Goal: Communication & Community: Participate in discussion

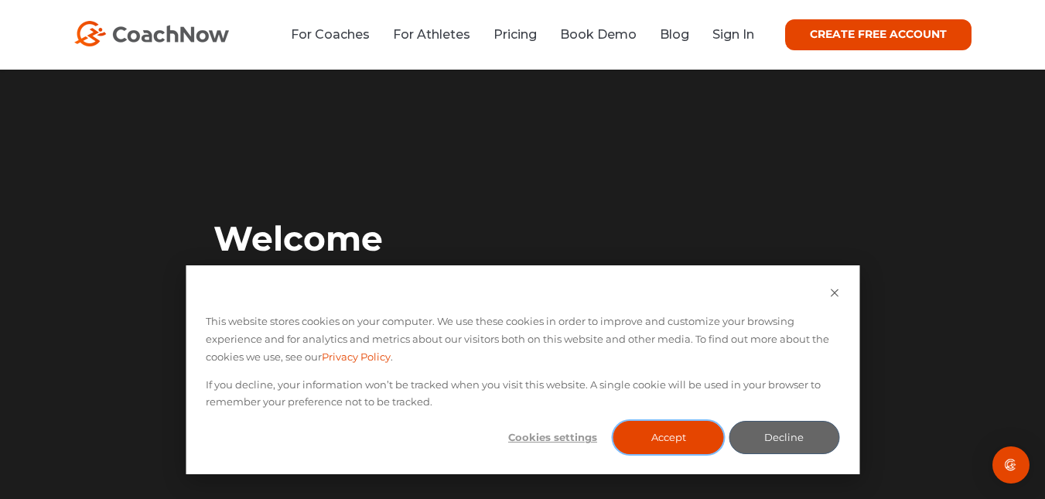
click at [642, 447] on button "Accept" at bounding box center [668, 437] width 111 height 33
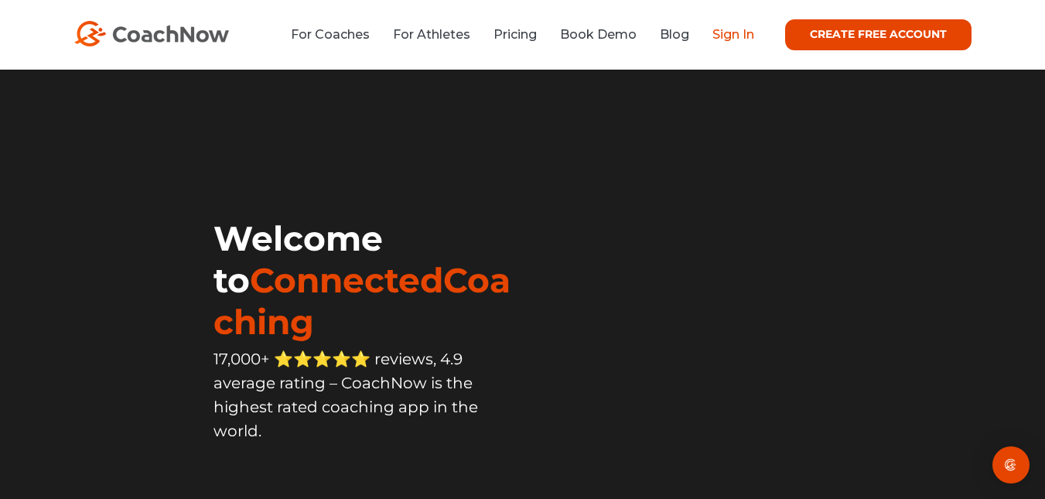
click at [741, 32] on link "Sign In" at bounding box center [733, 34] width 42 height 15
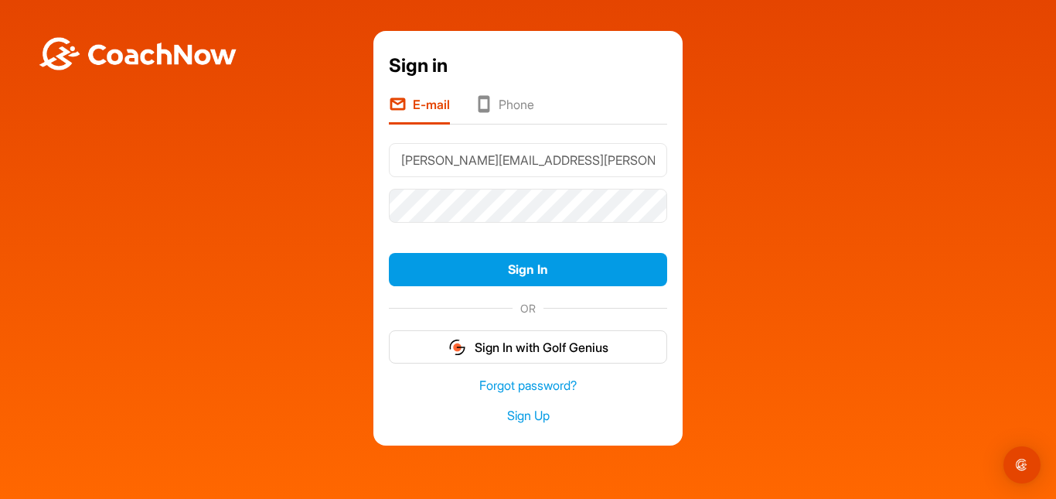
type input "[PERSON_NAME][EMAIL_ADDRESS][PERSON_NAME][DOMAIN_NAME]"
click at [389, 253] on button "Sign In" at bounding box center [528, 269] width 278 height 33
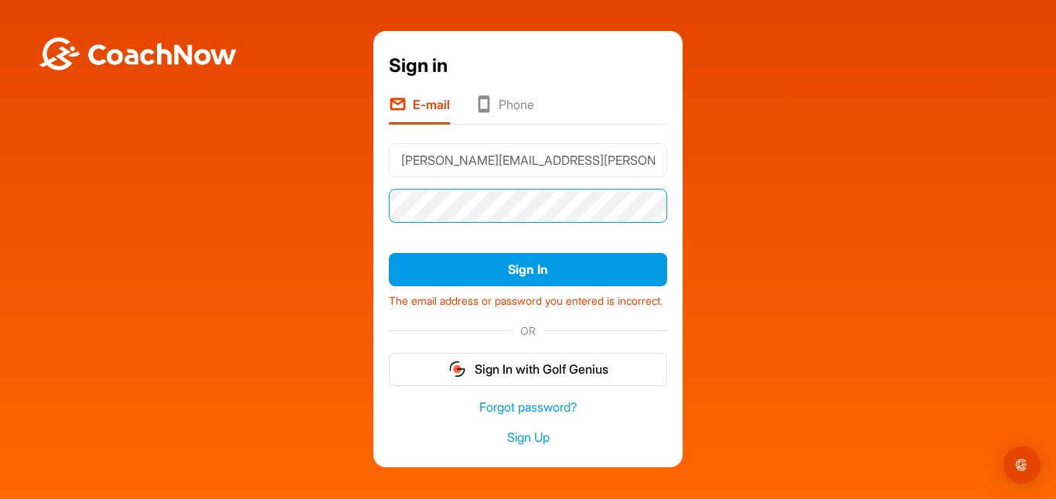
click at [351, 227] on div "Sign in E-mail Phone riegel.ann@gmail.com Sign In The email address or password…" at bounding box center [528, 249] width 1041 height 436
click at [389, 253] on button "Sign In" at bounding box center [528, 269] width 278 height 33
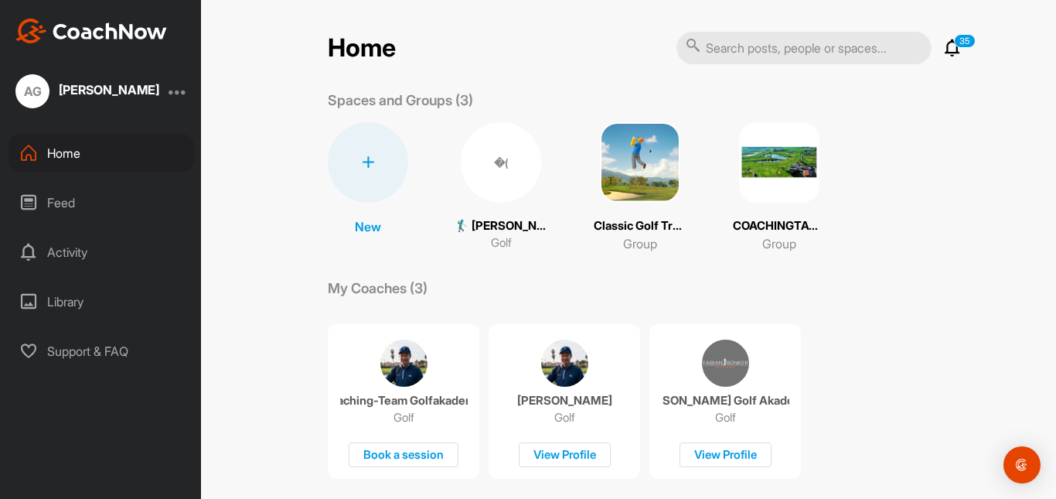
click at [475, 199] on span "�(" at bounding box center [501, 162] width 80 height 80
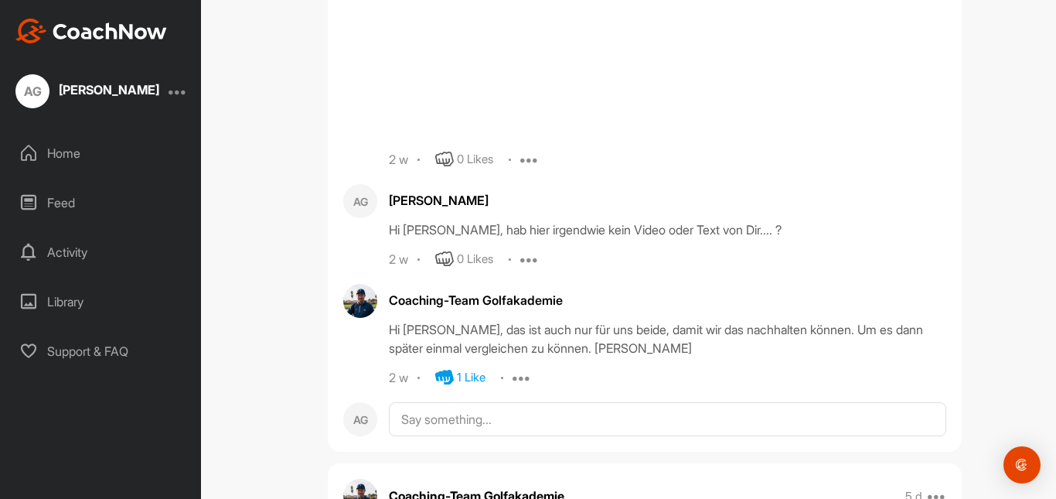
scroll to position [1237, 0]
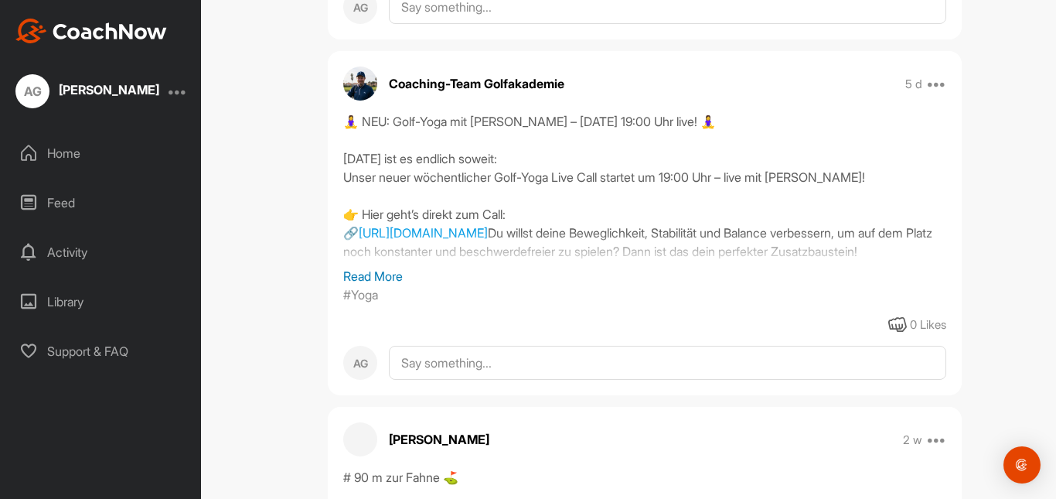
click at [379, 267] on p "Read More" at bounding box center [644, 276] width 603 height 19
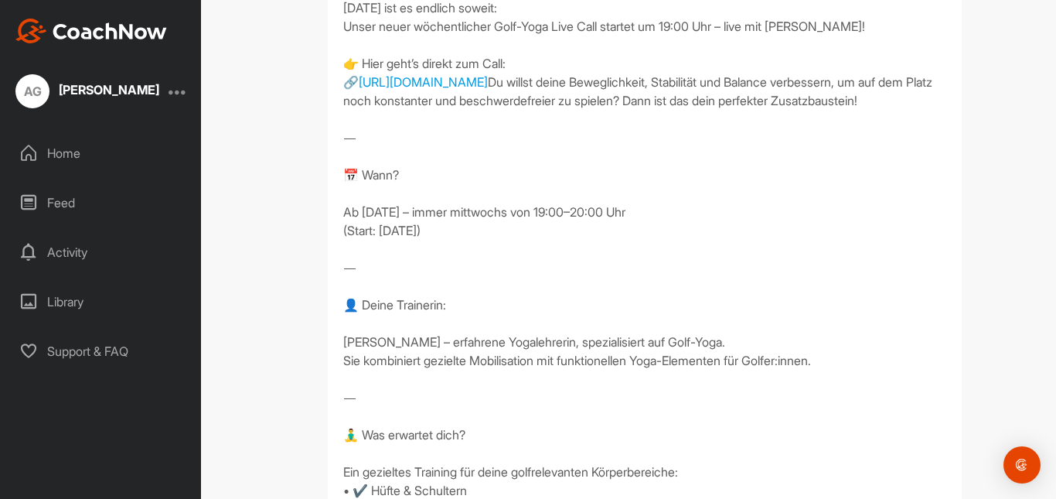
scroll to position [1650, 0]
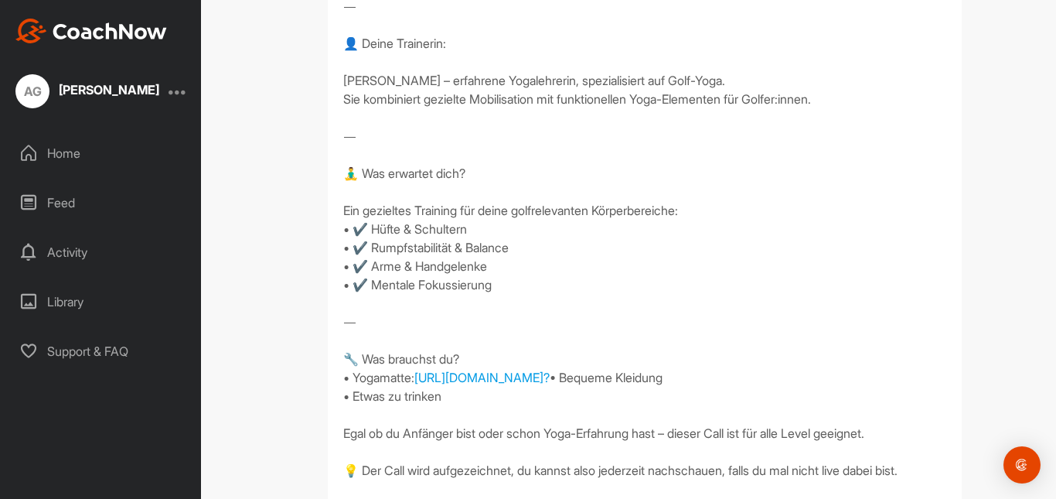
click at [77, 156] on div "Home" at bounding box center [102, 153] width 186 height 39
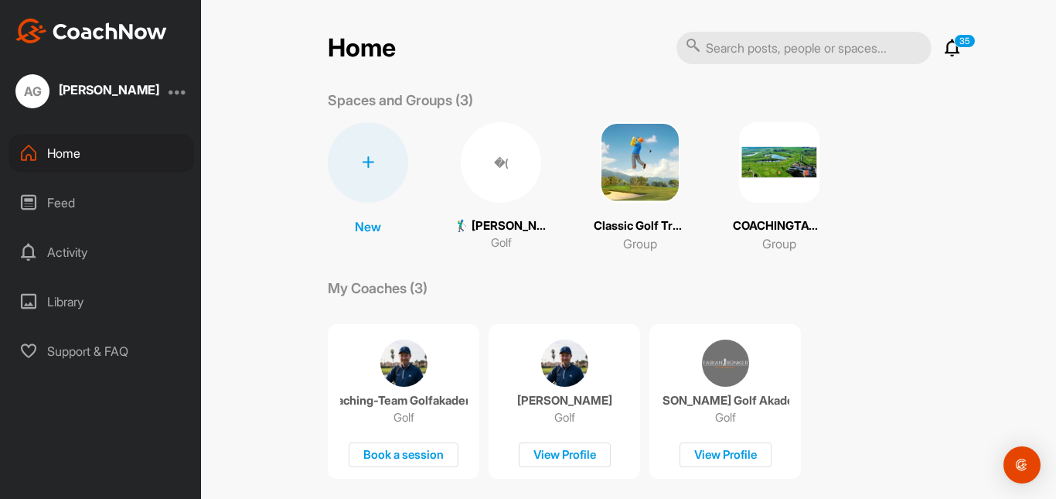
click at [494, 169] on div "�(" at bounding box center [501, 162] width 80 height 80
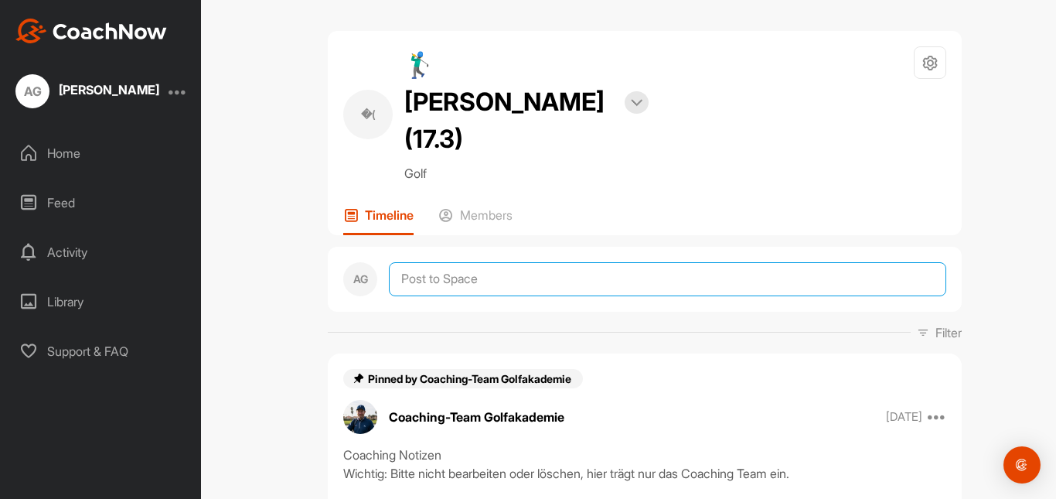
click at [434, 262] on textarea at bounding box center [668, 279] width 558 height 34
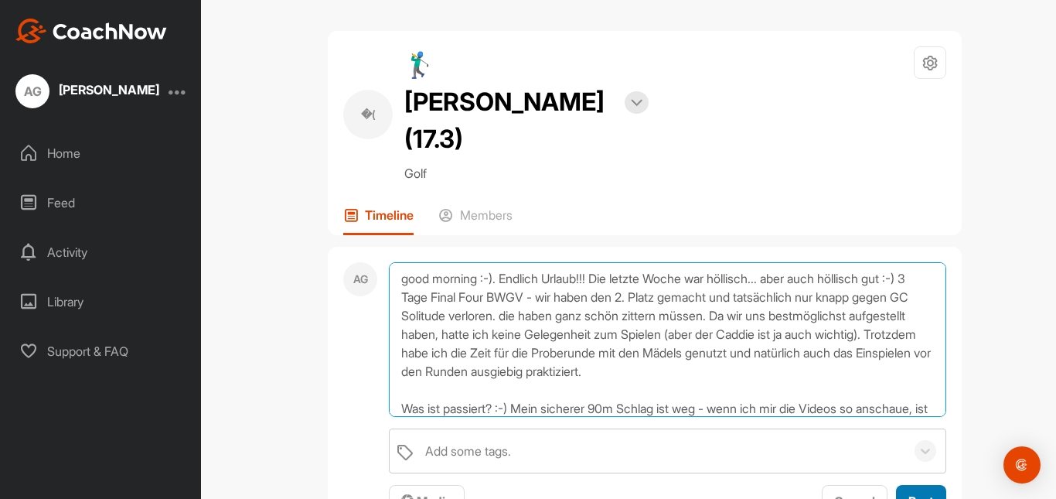
type textarea "good morning :-). Endlich Urlaub!!! Die letzte Woche war höllisch... aber auch …"
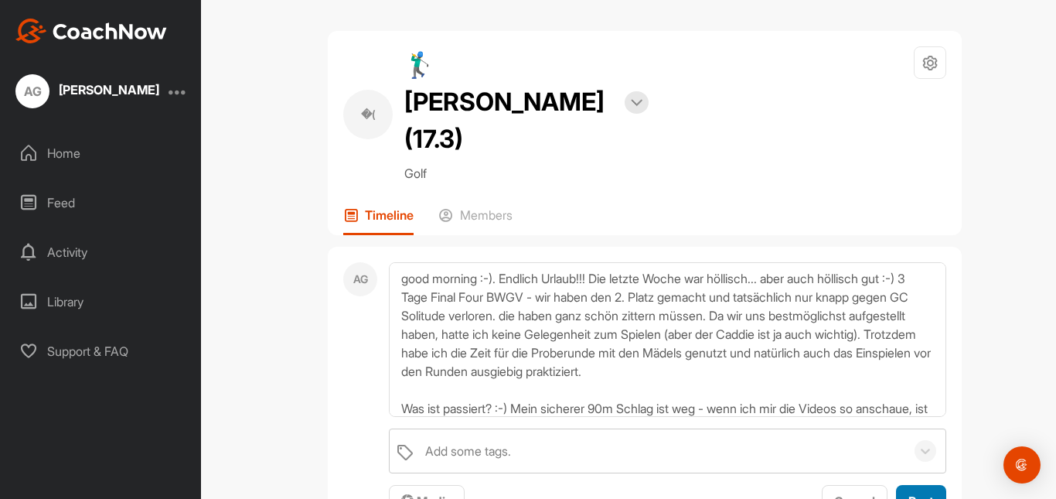
click at [910, 493] on span "Post" at bounding box center [922, 500] width 26 height 15
